Goal: Check status

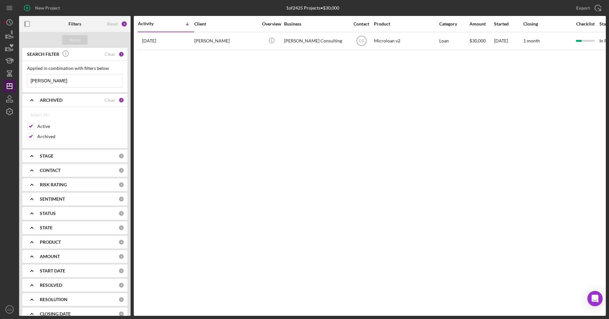
drag, startPoint x: 88, startPoint y: 78, endPoint x: 14, endPoint y: 85, distance: 74.2
click at [14, 85] on div "New Project 1 of 2425 Projects • $30,000 honey Export Icon/Export Filters Reset…" at bounding box center [304, 157] width 603 height 315
